Goal: Navigation & Orientation: Find specific page/section

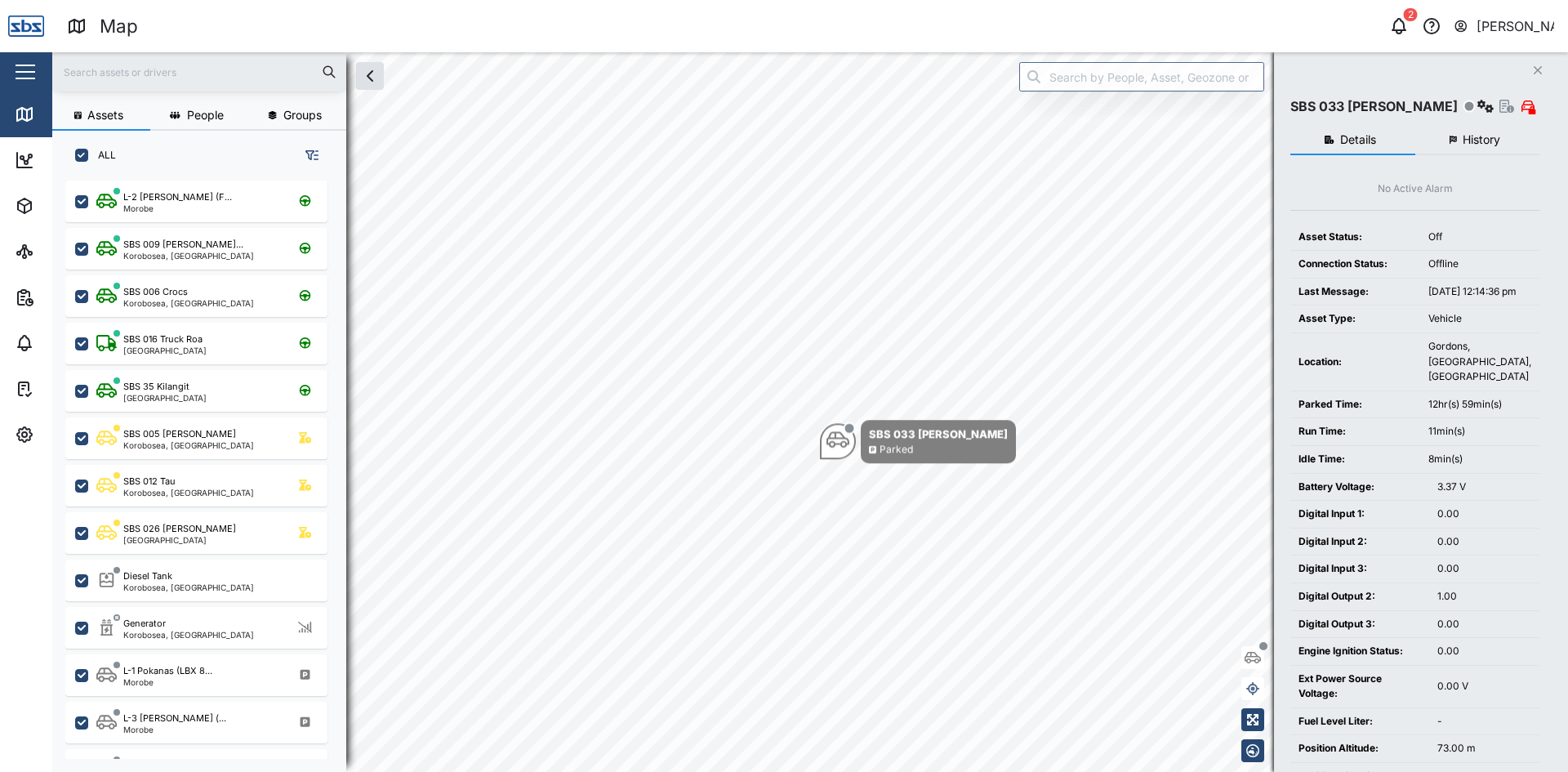
scroll to position [572, 255]
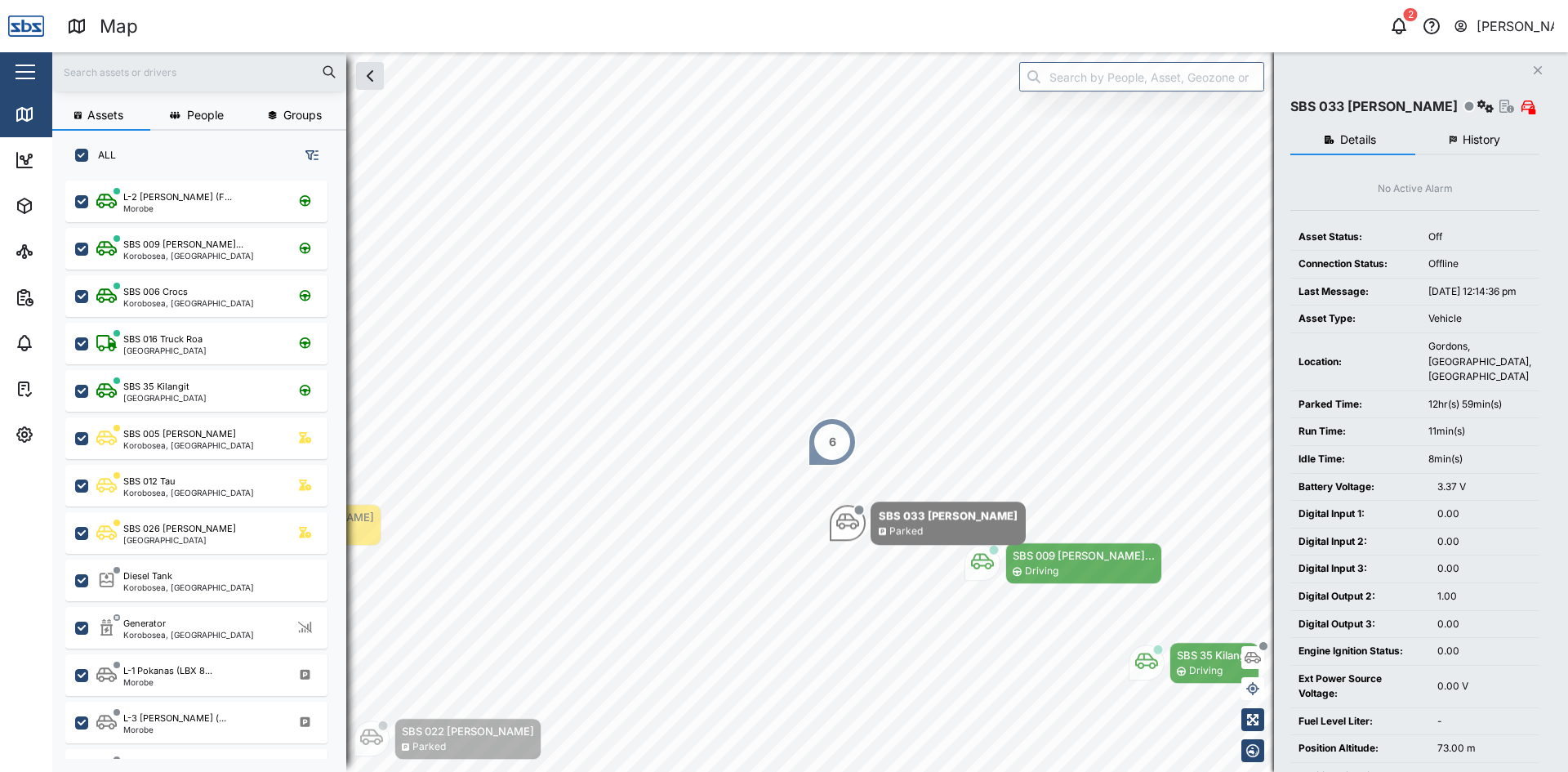
click at [1537, 76] on icon "Close" at bounding box center [1537, 70] width 10 height 13
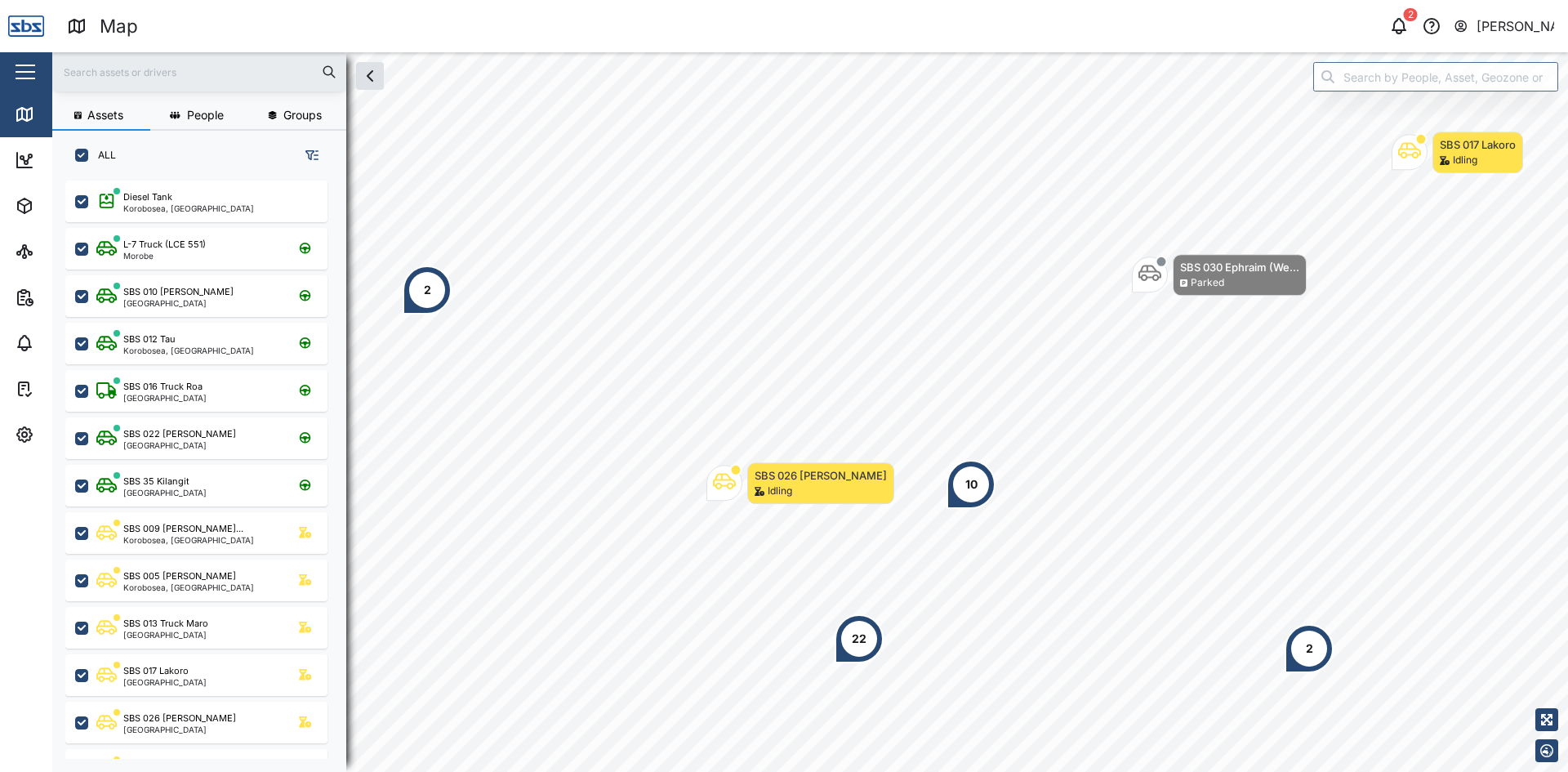
click at [1306, 650] on div "2" at bounding box center [1310, 649] width 7 height 18
